Goal: Transaction & Acquisition: Subscribe to service/newsletter

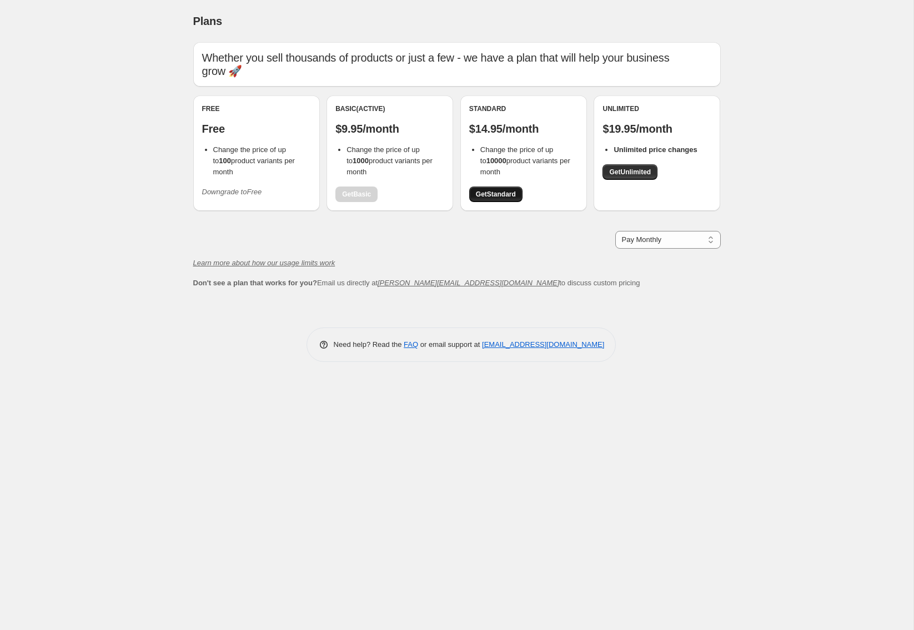
click at [496, 190] on span "Get Standard" at bounding box center [496, 194] width 40 height 9
